Goal: Information Seeking & Learning: Learn about a topic

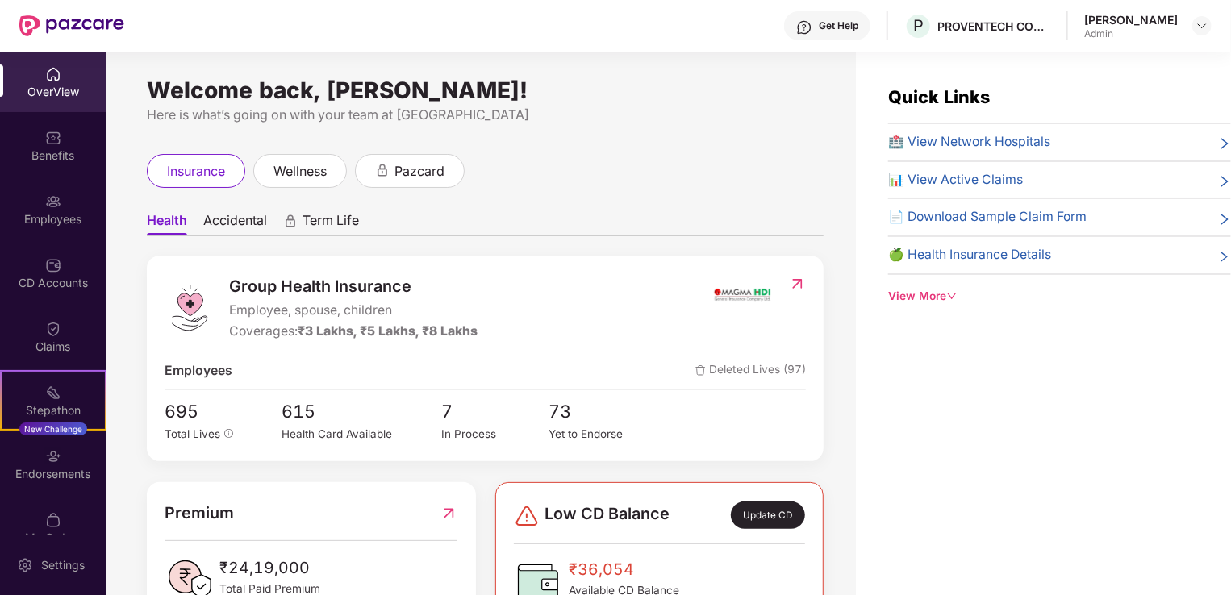
scroll to position [81, 0]
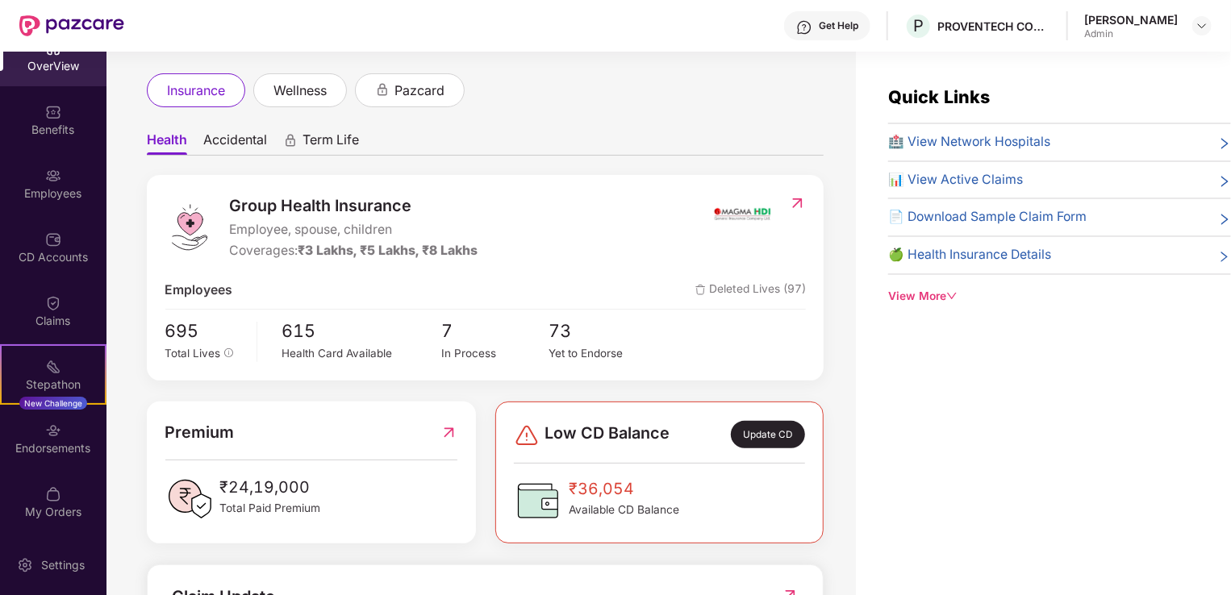
click at [953, 298] on icon "down" at bounding box center [952, 296] width 10 height 6
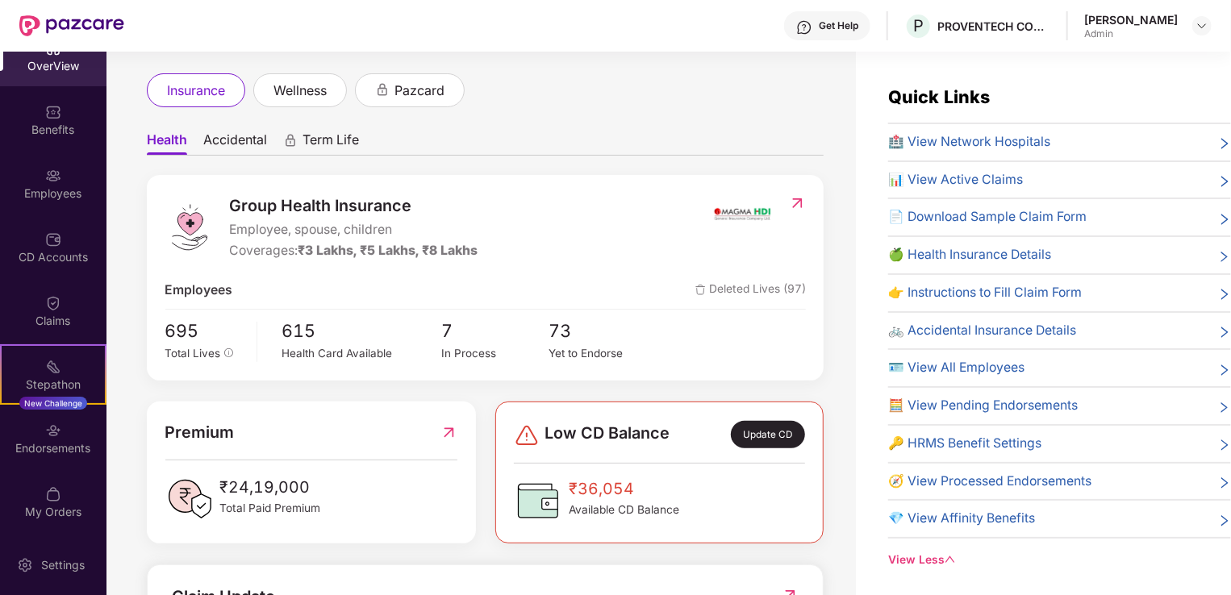
scroll to position [52, 0]
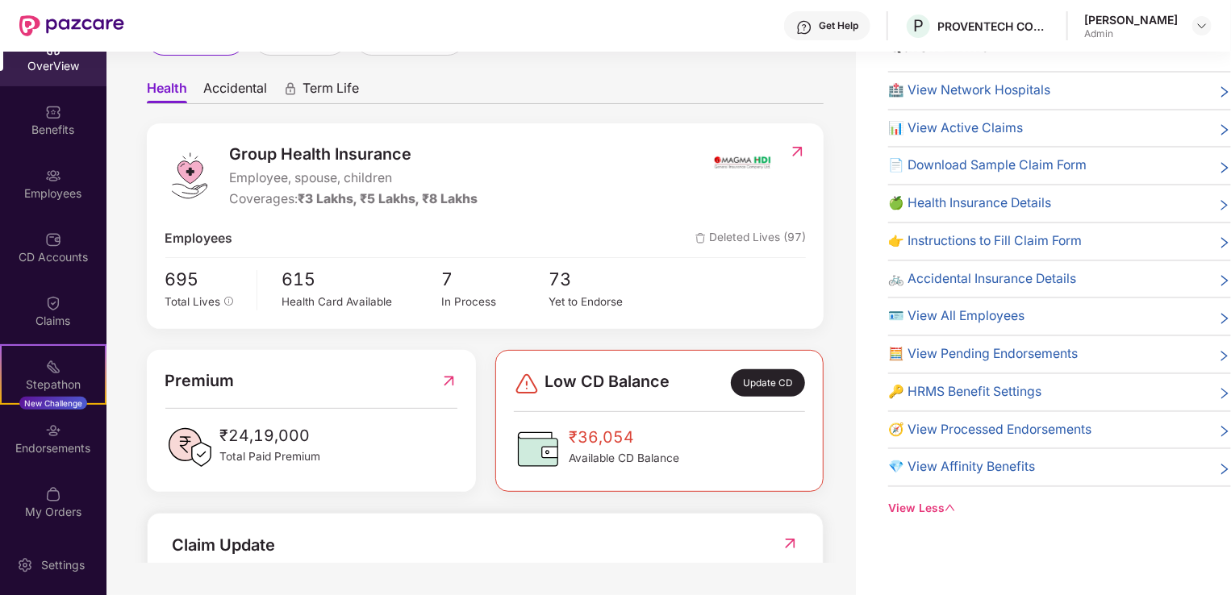
click at [1016, 204] on span "🍏 Health Insurance Details" at bounding box center [969, 204] width 163 height 20
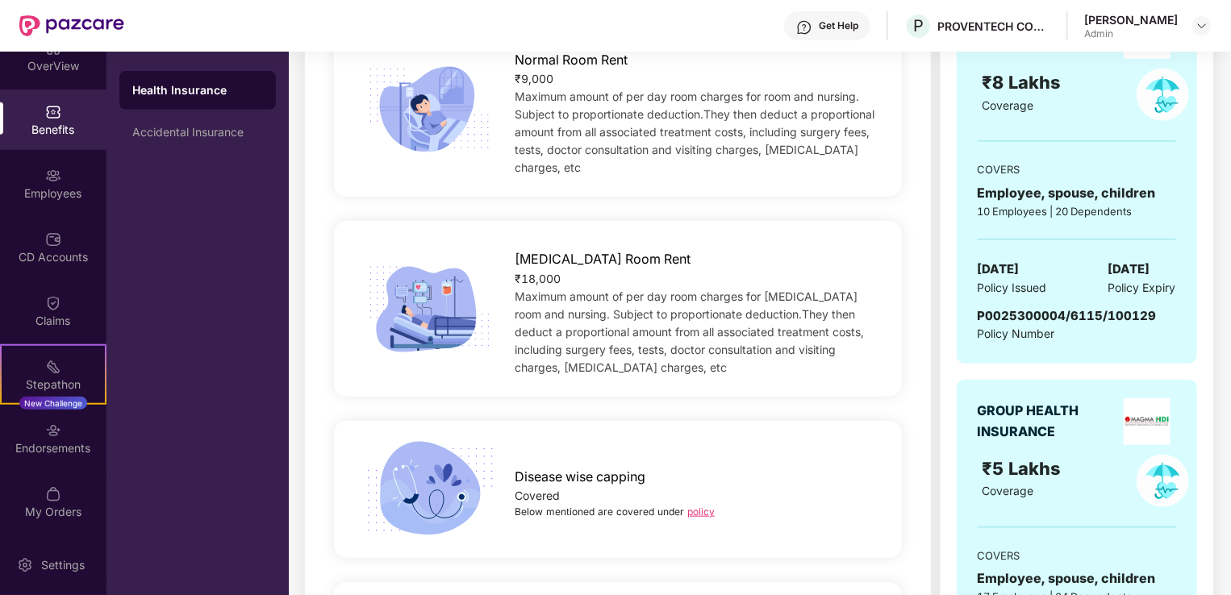
scroll to position [777, 0]
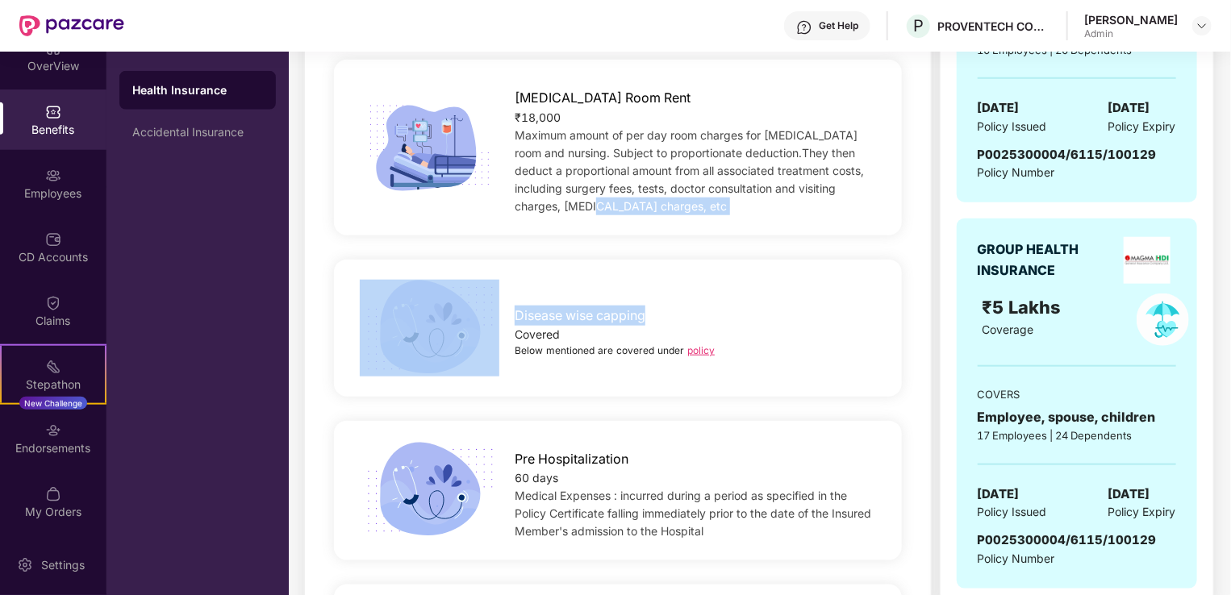
drag, startPoint x: 935, startPoint y: 212, endPoint x: 933, endPoint y: 257, distance: 45.2
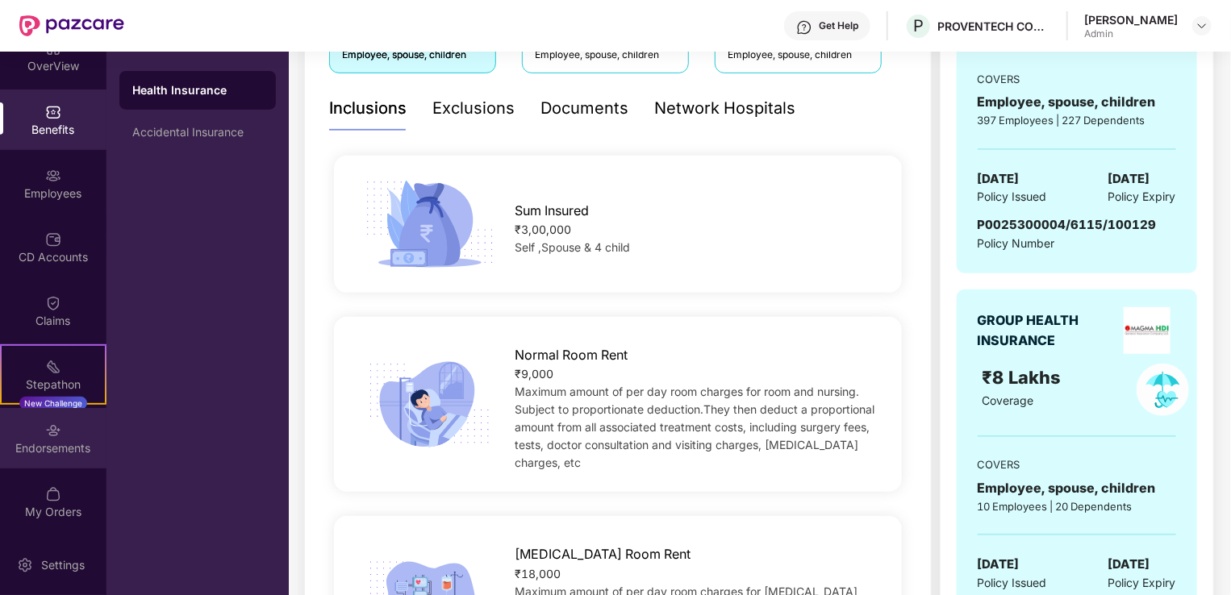
scroll to position [323, 0]
click at [45, 453] on div "Endorsements" at bounding box center [53, 448] width 106 height 16
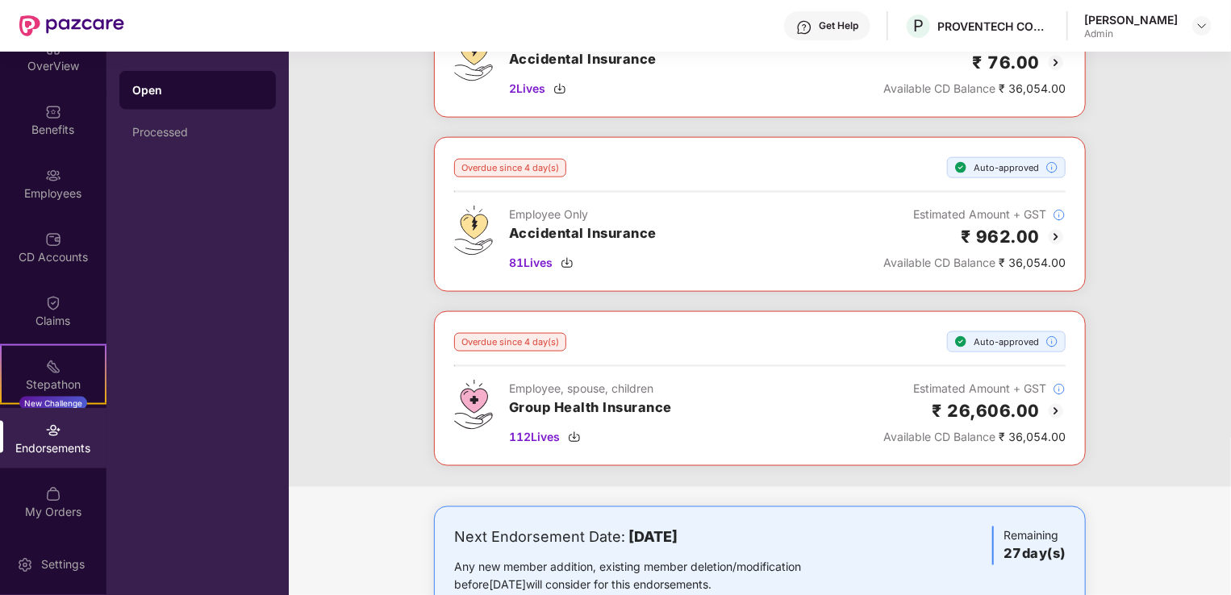
scroll to position [1091, 0]
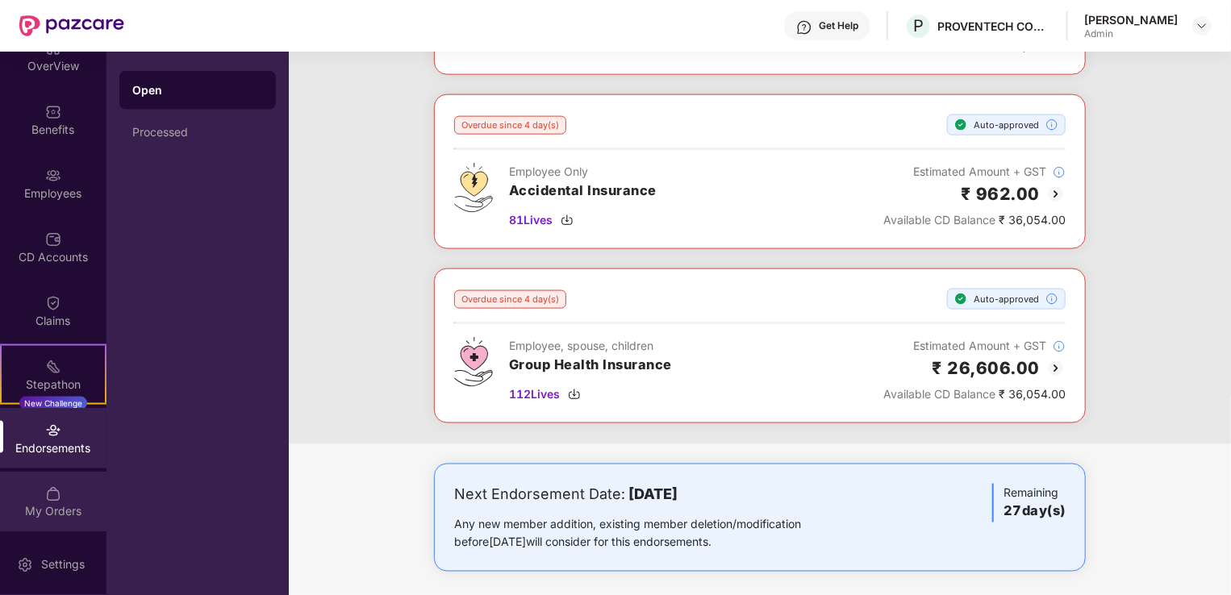
click at [31, 508] on div "My Orders" at bounding box center [53, 512] width 106 height 16
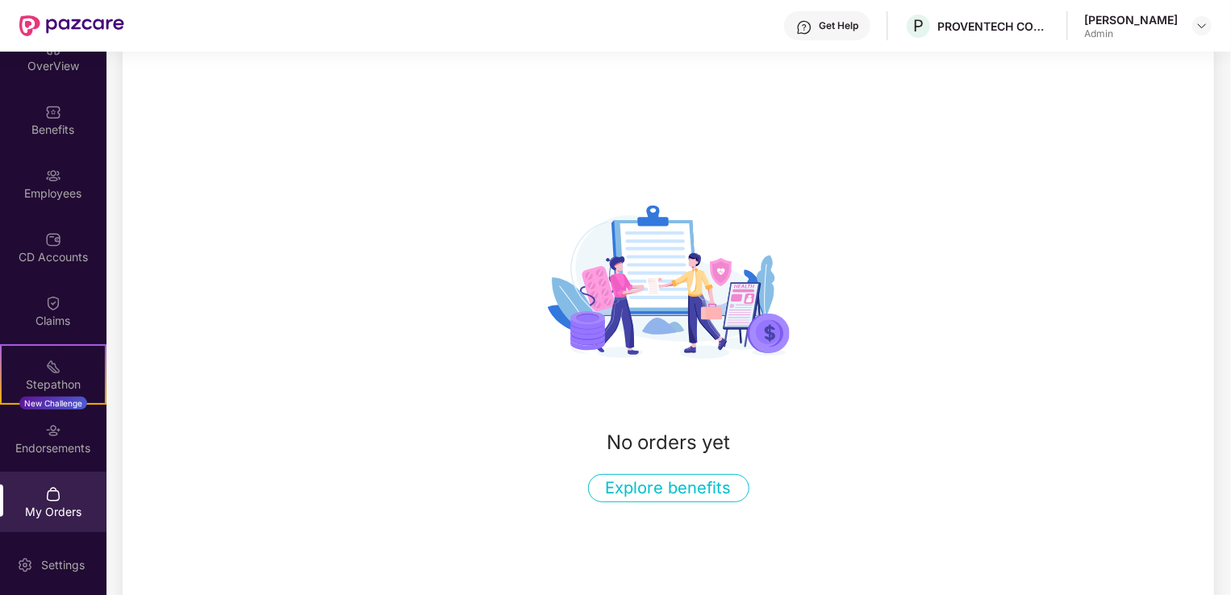
scroll to position [98, 0]
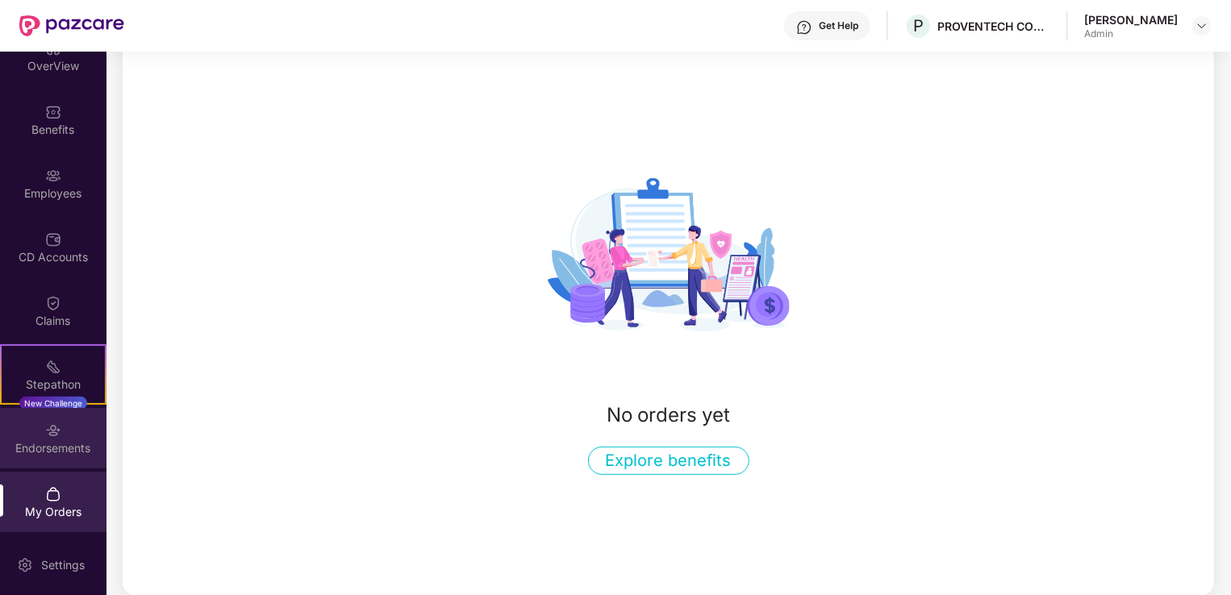
click at [65, 459] on div "Endorsements" at bounding box center [53, 438] width 106 height 60
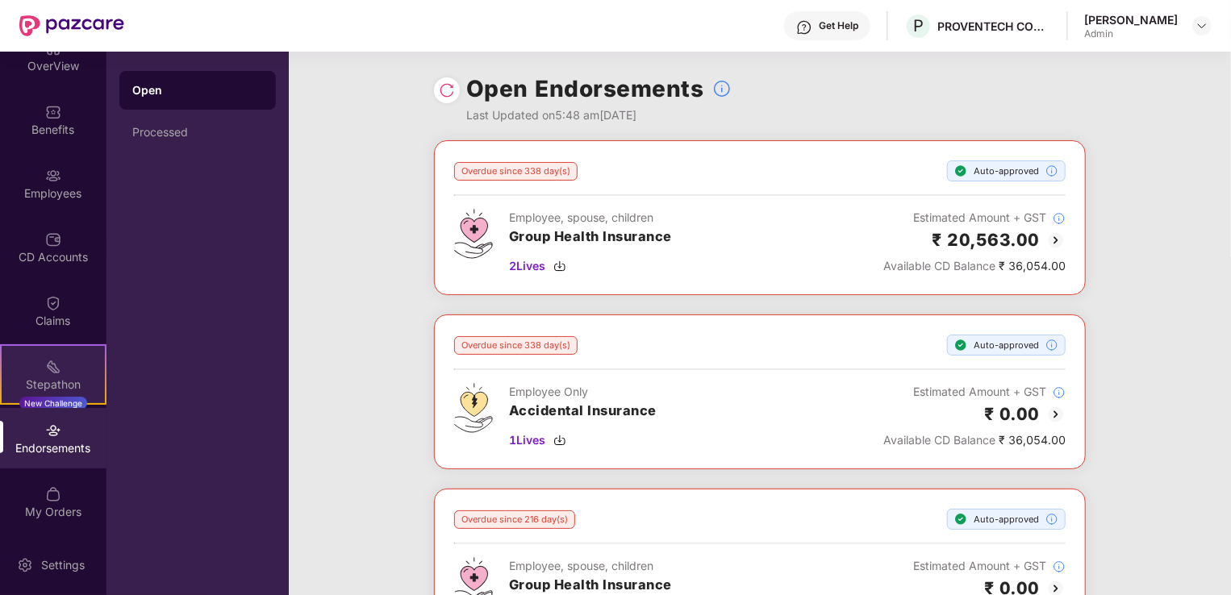
click at [52, 366] on img at bounding box center [53, 367] width 16 height 16
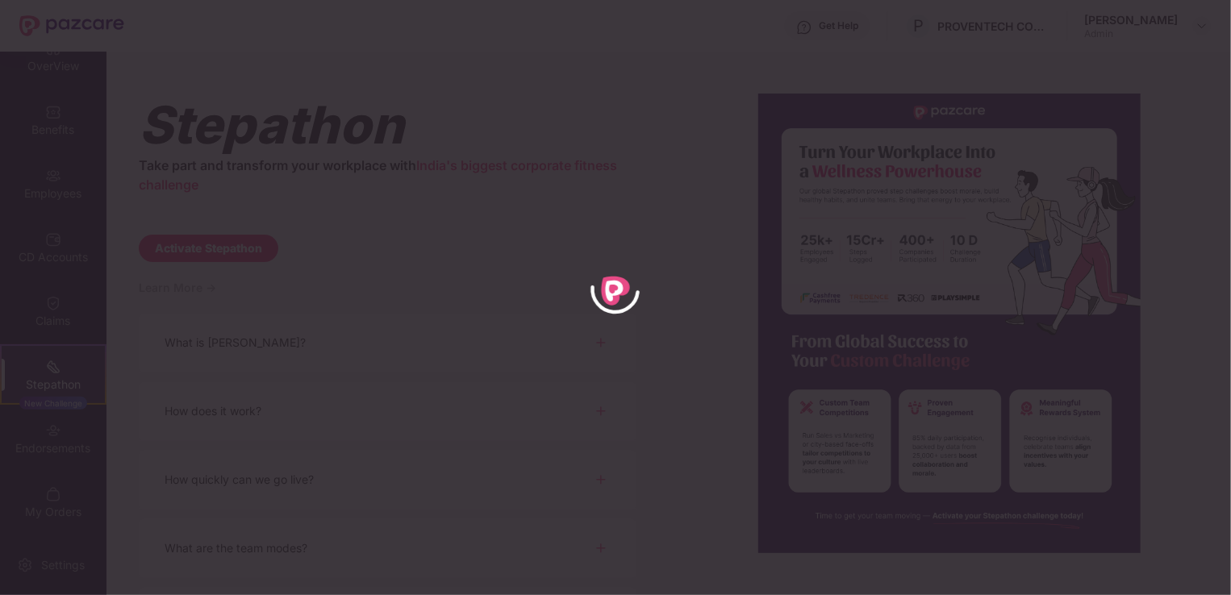
click at [87, 310] on div at bounding box center [615, 297] width 1231 height 595
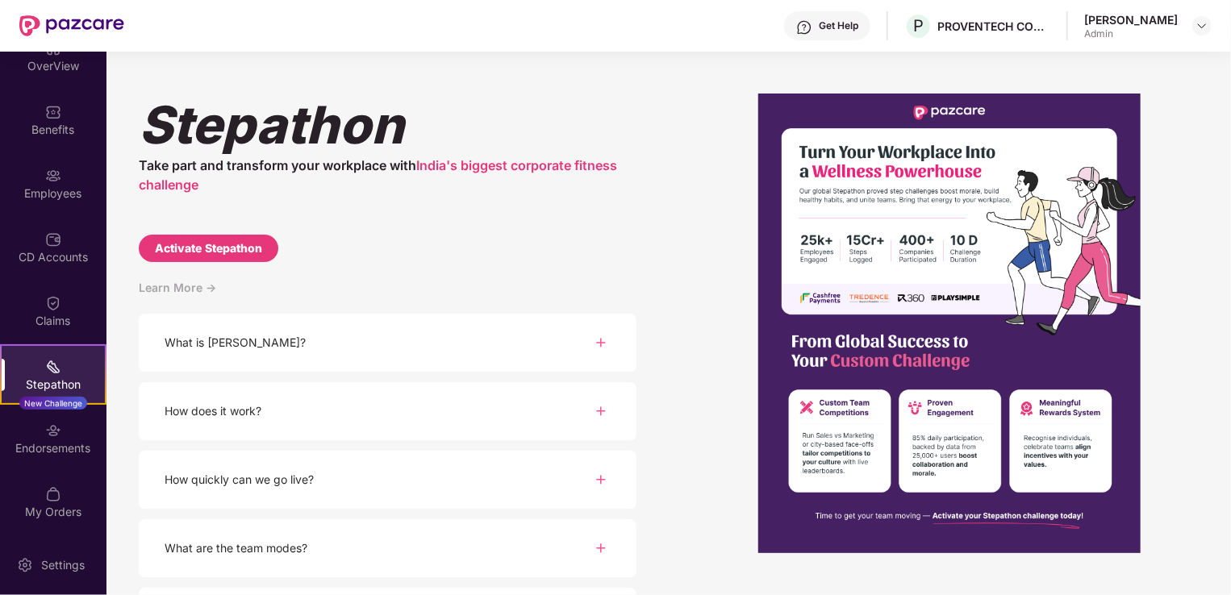
click at [87, 310] on div "Claims" at bounding box center [53, 311] width 106 height 60
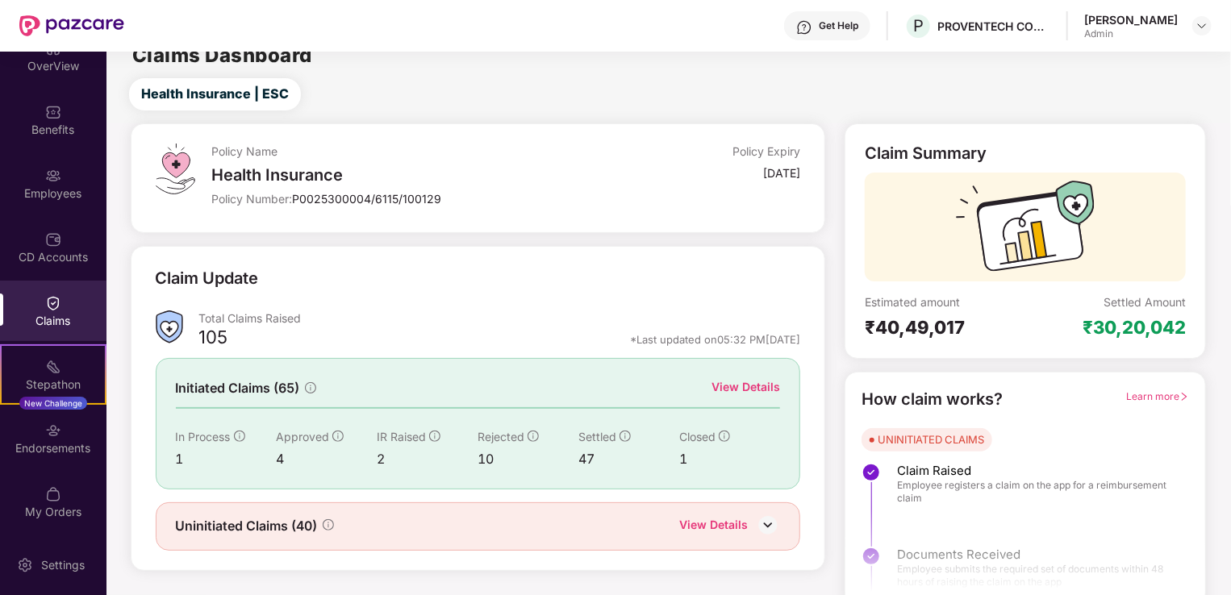
scroll to position [35, 0]
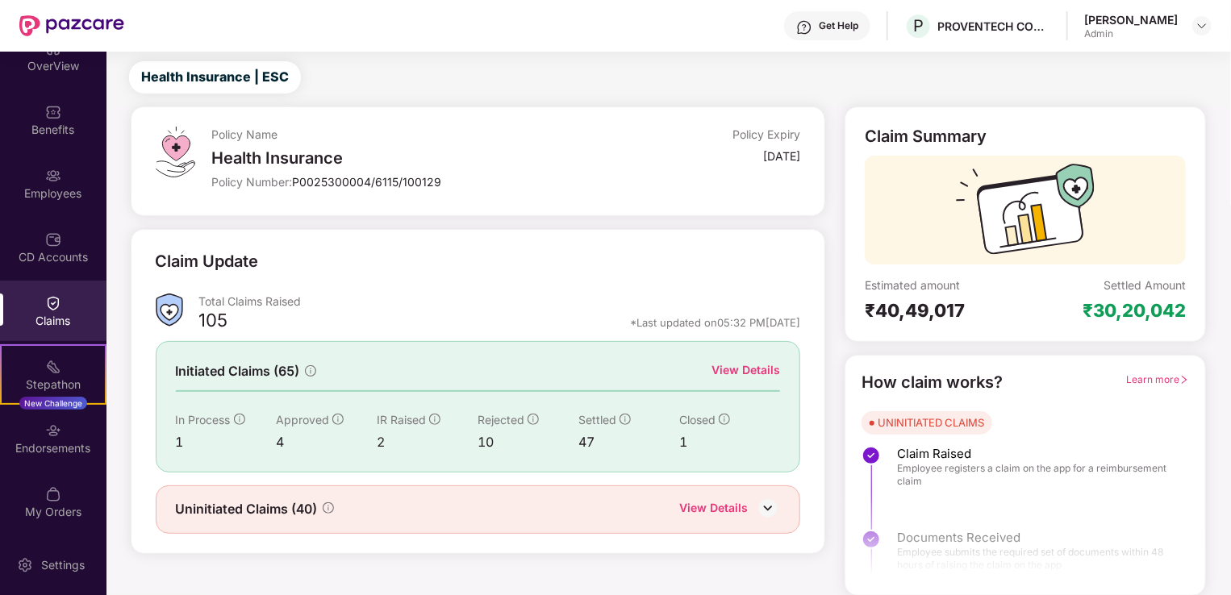
click at [751, 371] on div "View Details" at bounding box center [745, 370] width 69 height 18
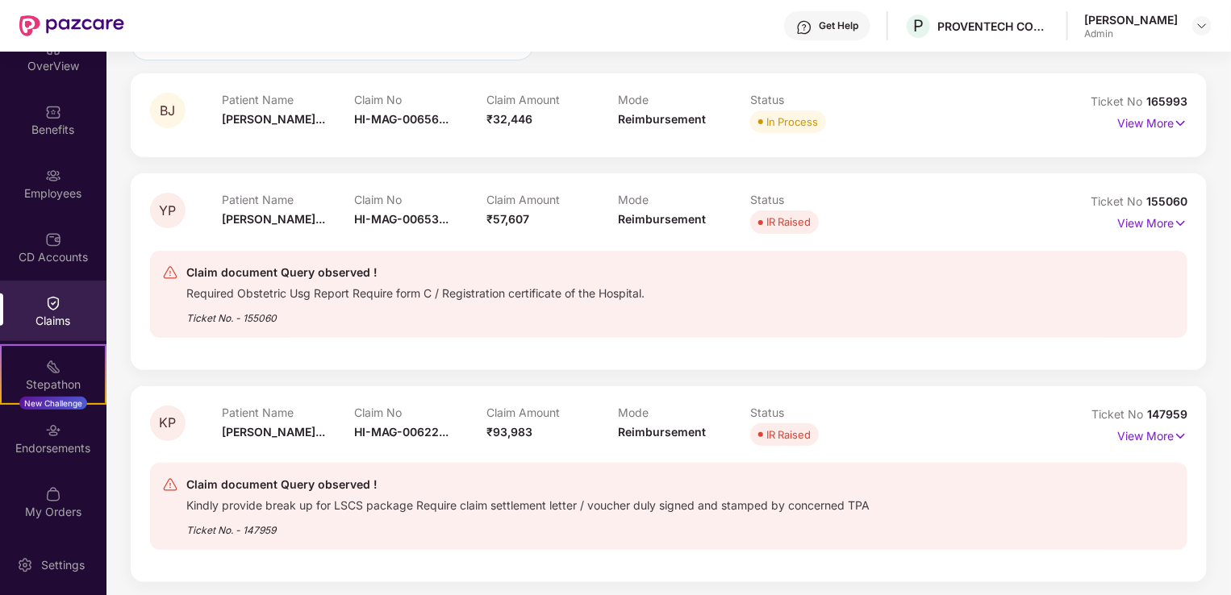
scroll to position [160, 0]
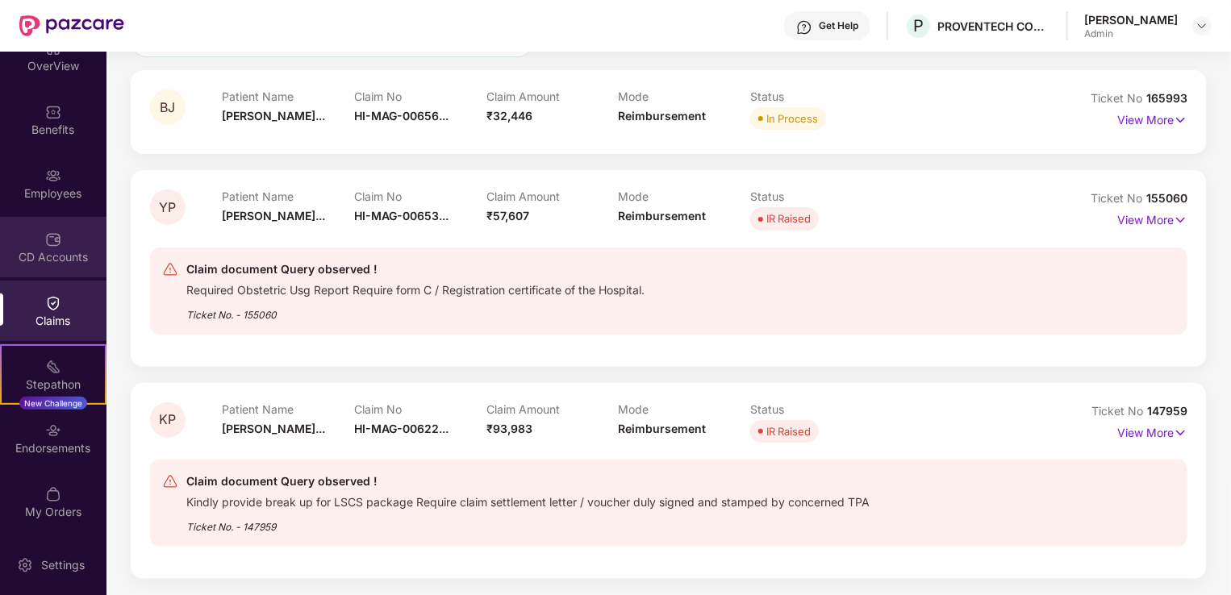
click at [64, 254] on div "CD Accounts" at bounding box center [53, 257] width 106 height 16
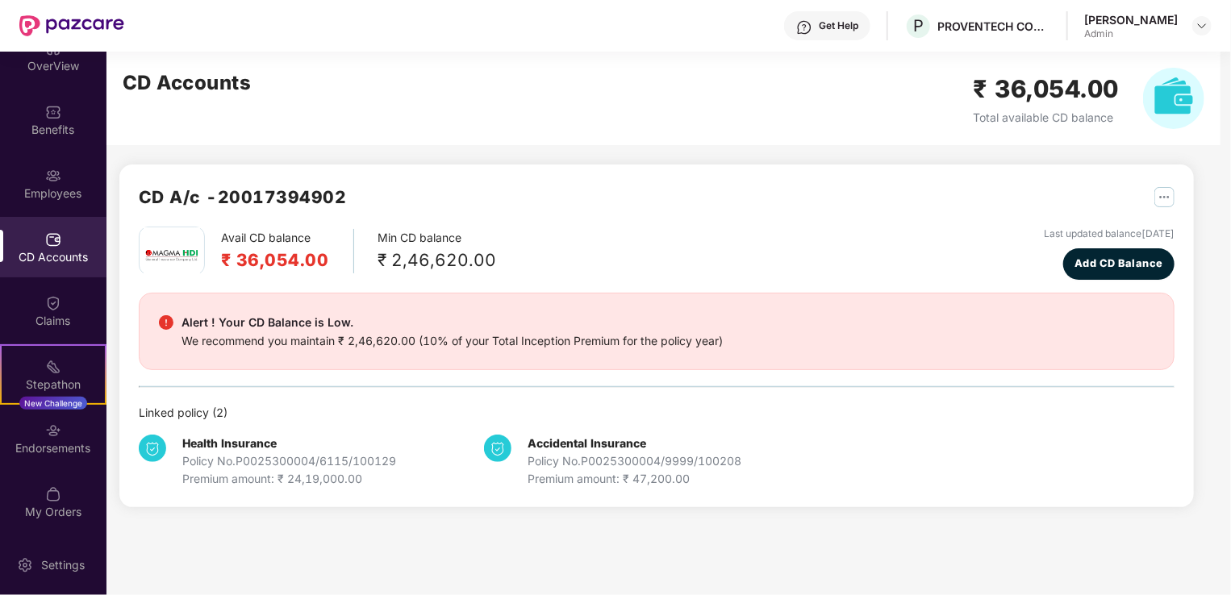
click at [252, 456] on div "Policy No. P0025300004/6115/100129" at bounding box center [289, 461] width 214 height 18
click at [156, 442] on img at bounding box center [152, 448] width 27 height 27
click at [221, 440] on b "Health Insurance" at bounding box center [229, 443] width 94 height 14
click at [212, 440] on b "Health Insurance" at bounding box center [229, 443] width 94 height 14
click at [242, 447] on b "Health Insurance" at bounding box center [229, 443] width 94 height 14
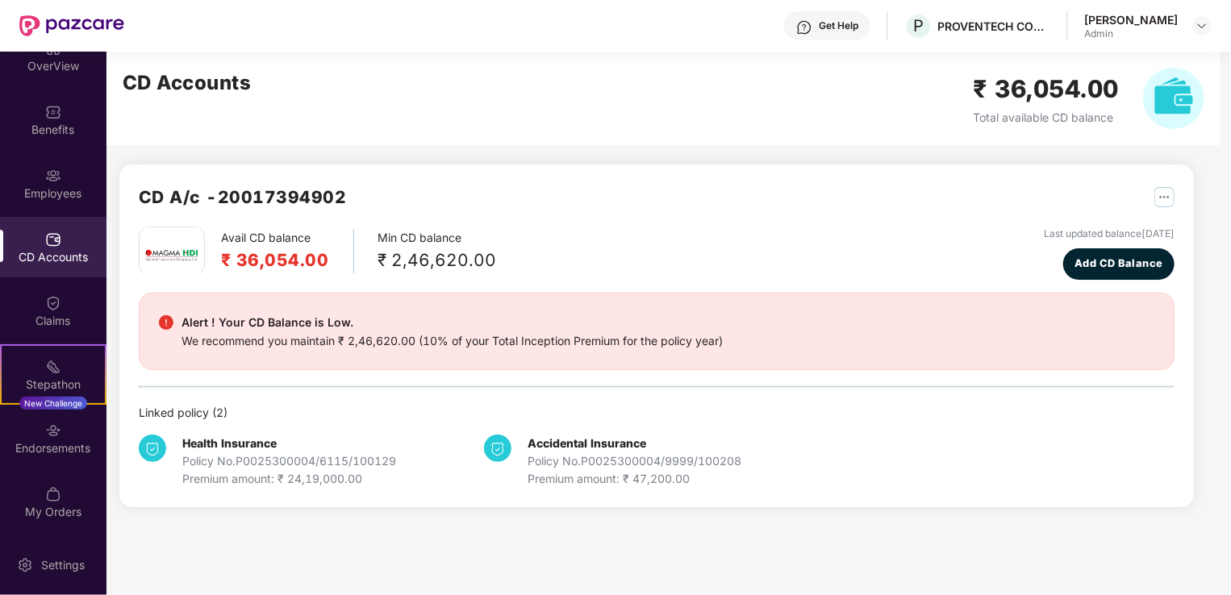
click at [269, 466] on div "Policy No. P0025300004/6115/100129" at bounding box center [289, 461] width 214 height 18
click at [323, 478] on div "Premium amount: ₹ 24,19,000.00" at bounding box center [289, 479] width 214 height 18
click at [192, 441] on b "Health Insurance" at bounding box center [229, 443] width 94 height 14
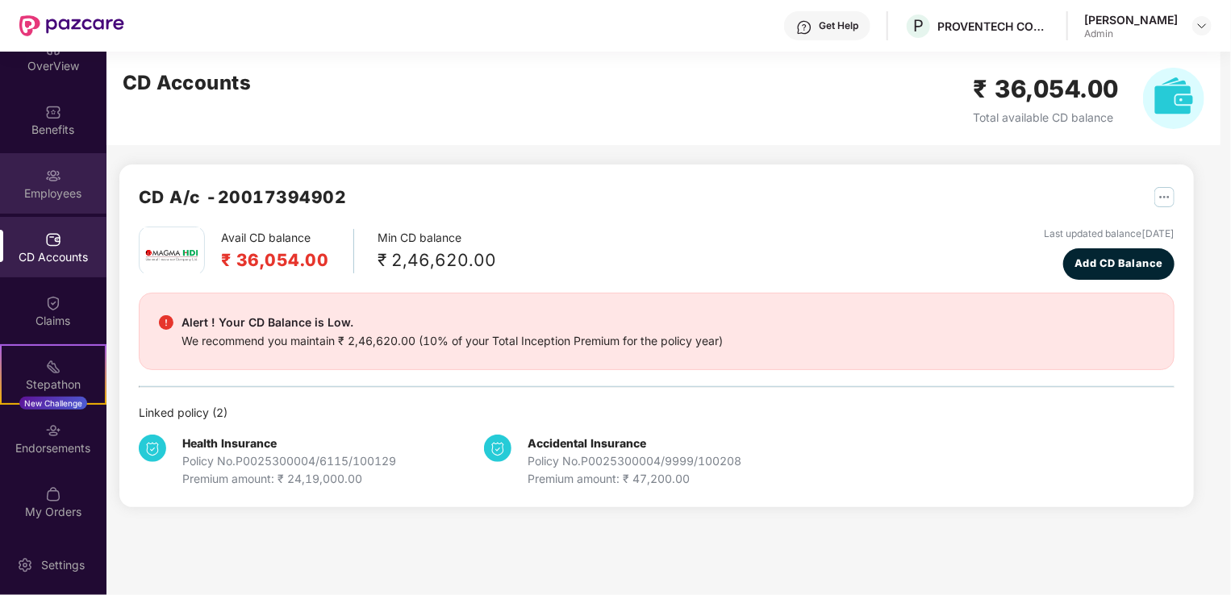
click at [69, 201] on div "Employees" at bounding box center [53, 183] width 106 height 60
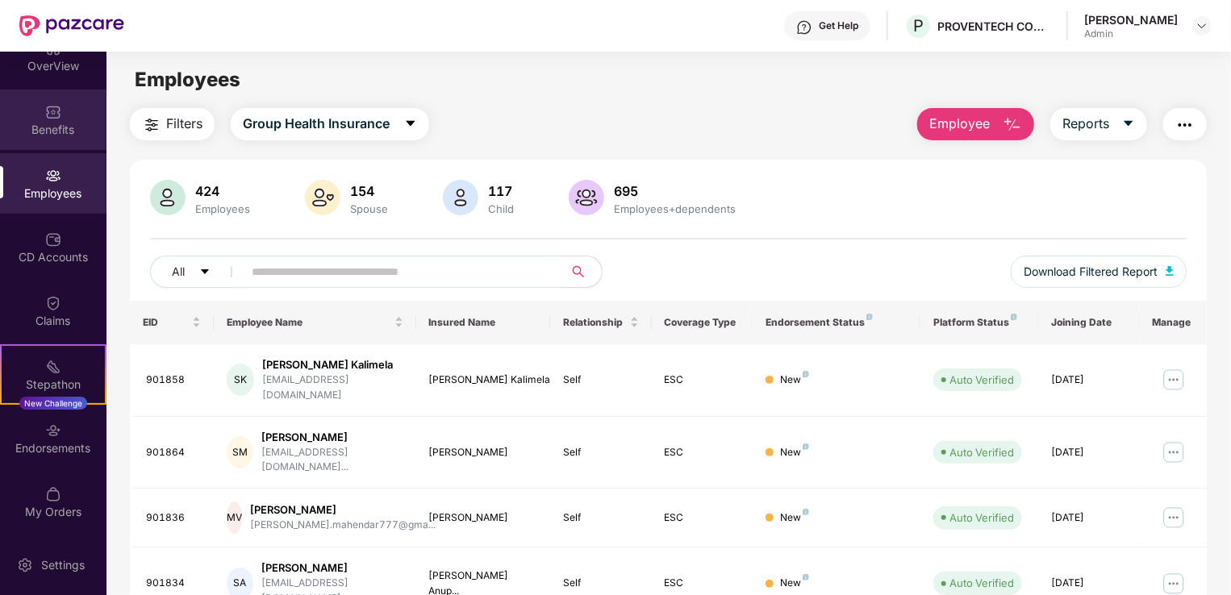
click at [67, 137] on div "Benefits" at bounding box center [53, 120] width 106 height 60
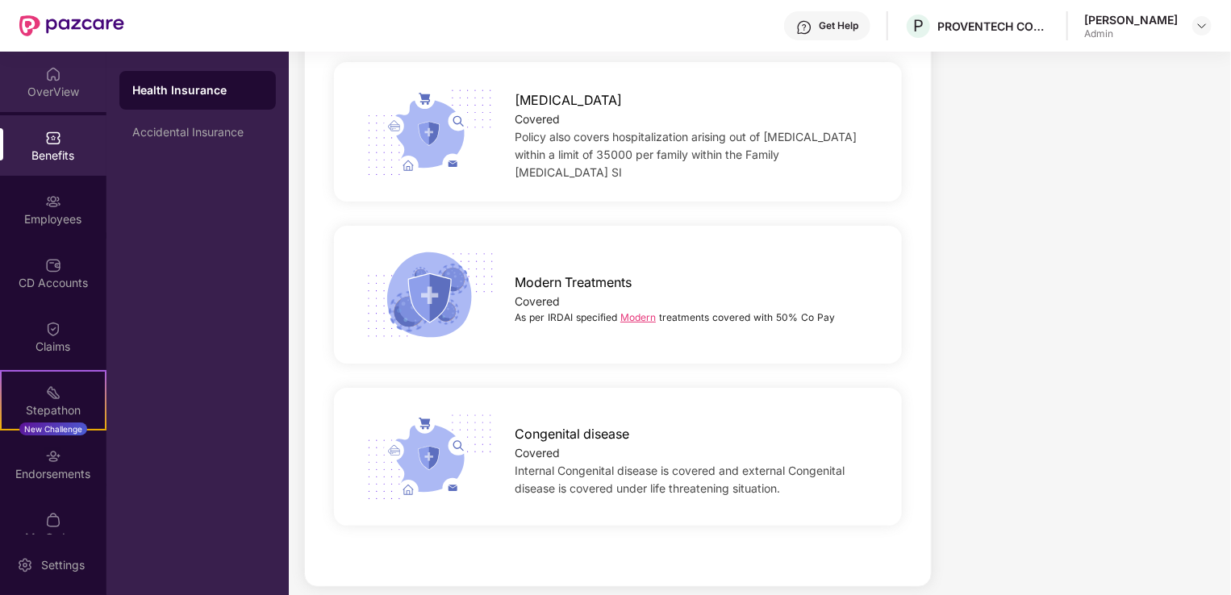
click at [55, 95] on div "OverView" at bounding box center [53, 92] width 106 height 16
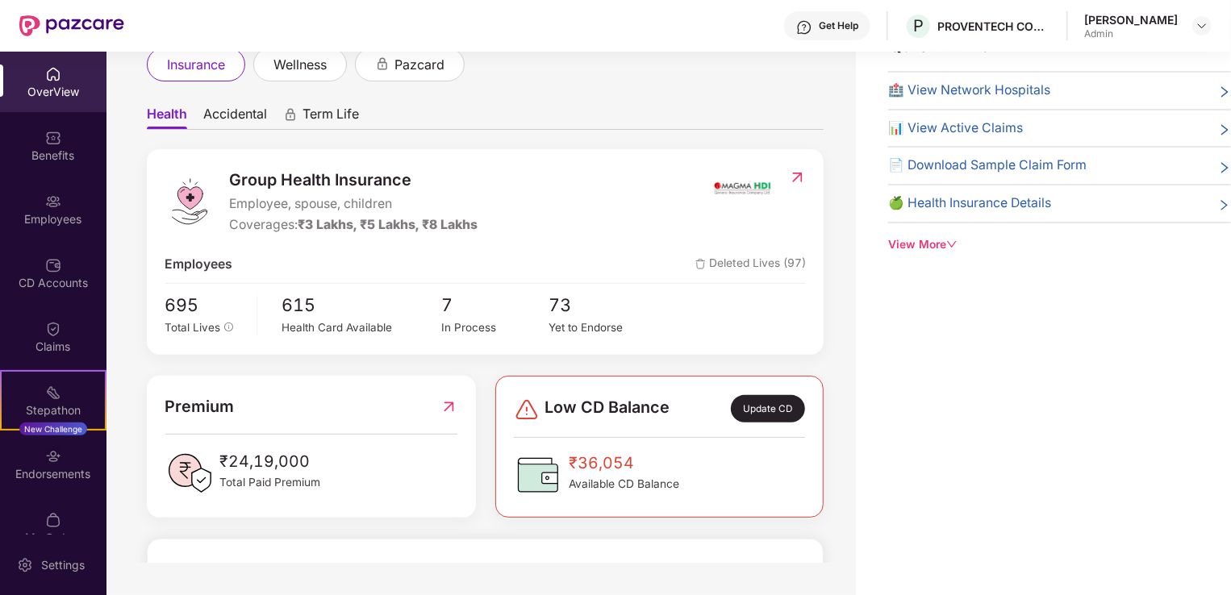
scroll to position [81, 0]
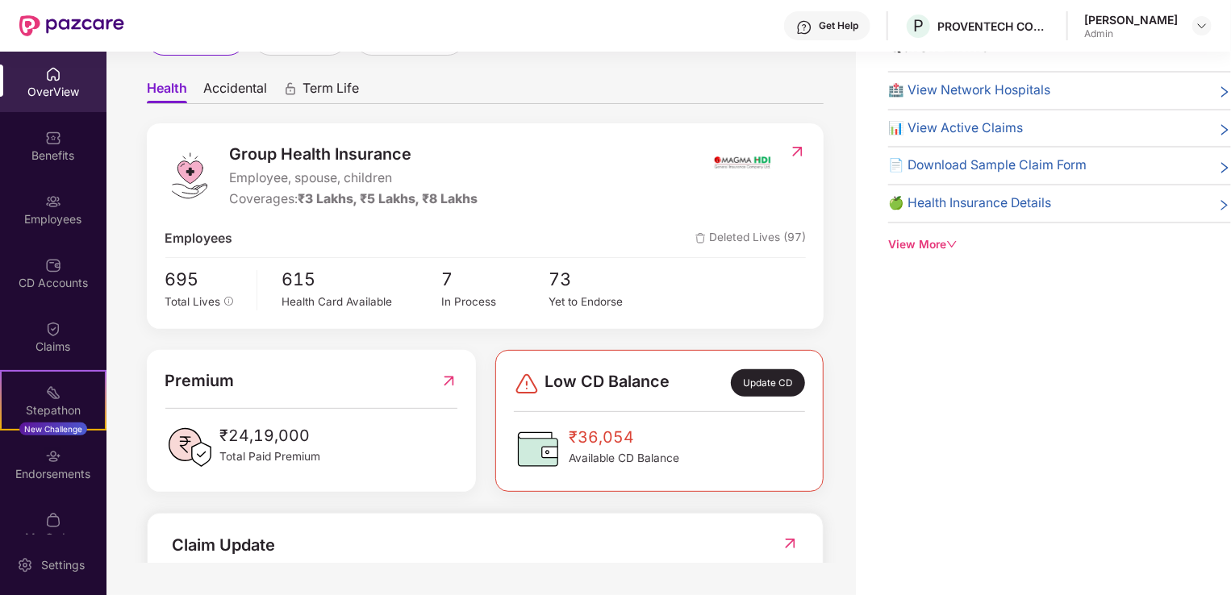
click at [333, 95] on span "Term Life" at bounding box center [330, 91] width 56 height 23
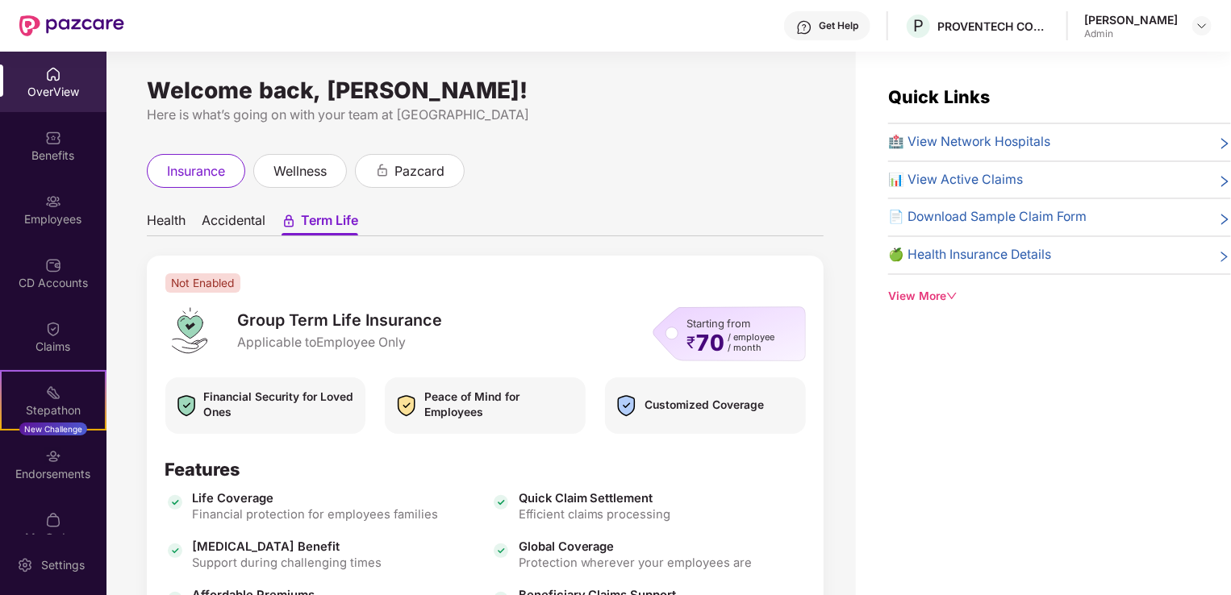
click at [171, 223] on span "Health" at bounding box center [166, 223] width 39 height 23
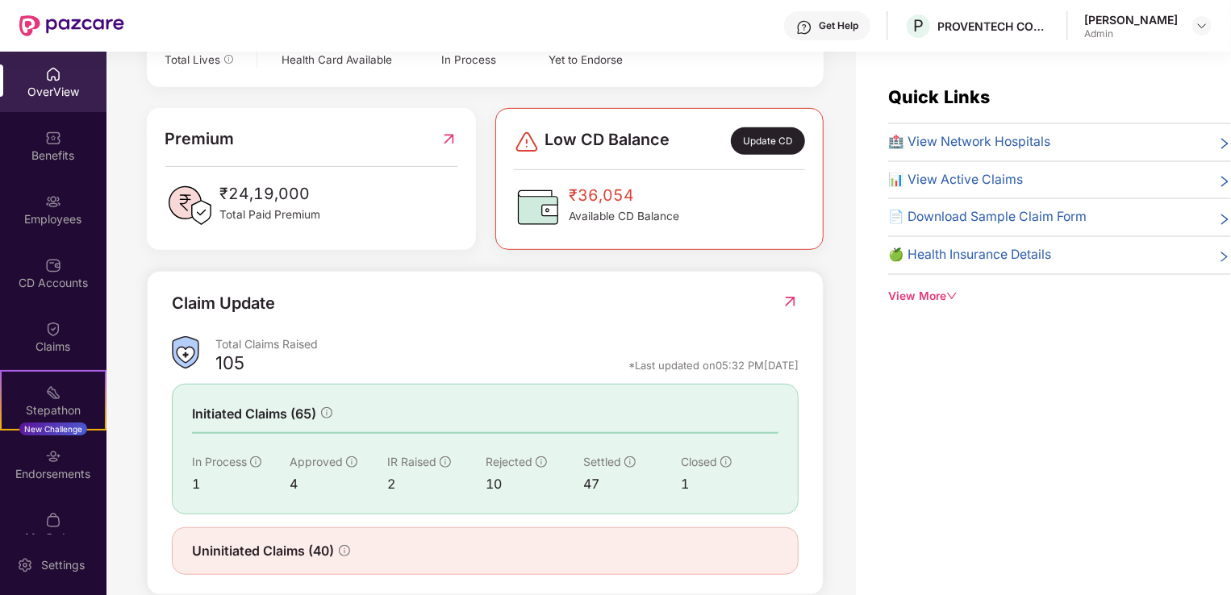
scroll to position [401, 0]
